Goal: Transaction & Acquisition: Purchase product/service

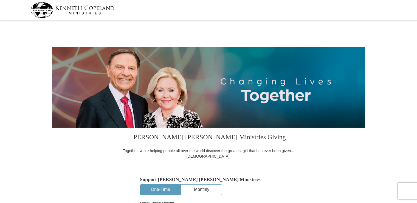
select select "[GEOGRAPHIC_DATA]"
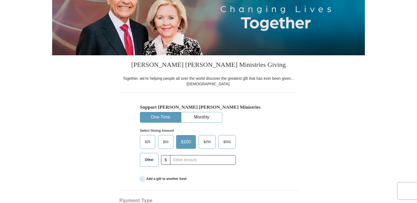
scroll to position [82, 0]
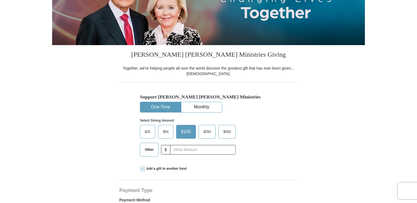
click at [152, 106] on button "One-Time" at bounding box center [160, 107] width 41 height 10
click at [150, 148] on span "Other" at bounding box center [149, 149] width 14 height 8
click at [0, 0] on input "Other" at bounding box center [0, 0] width 0 height 0
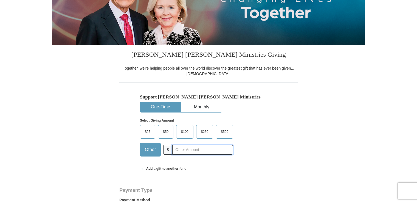
click at [189, 151] on input "text" at bounding box center [202, 150] width 61 height 10
type input "60"
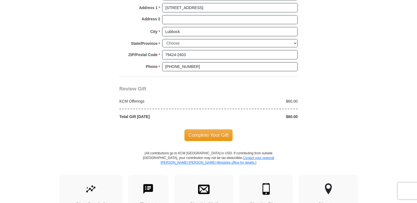
scroll to position [439, 0]
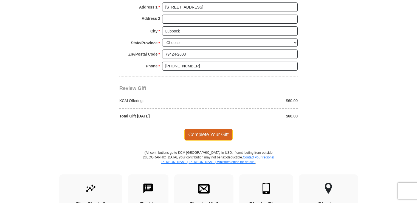
click at [206, 132] on span "Complete Your Gift" at bounding box center [208, 134] width 49 height 12
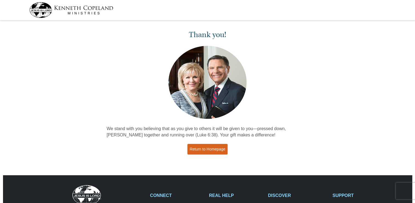
click at [207, 150] on link "Return to Homepage" at bounding box center [207, 149] width 41 height 11
